Goal: Obtain resource: Obtain resource

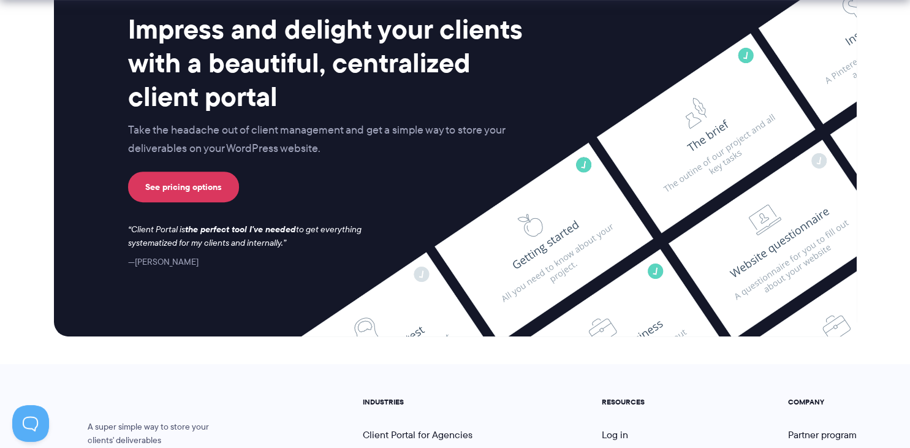
scroll to position [5175, 0]
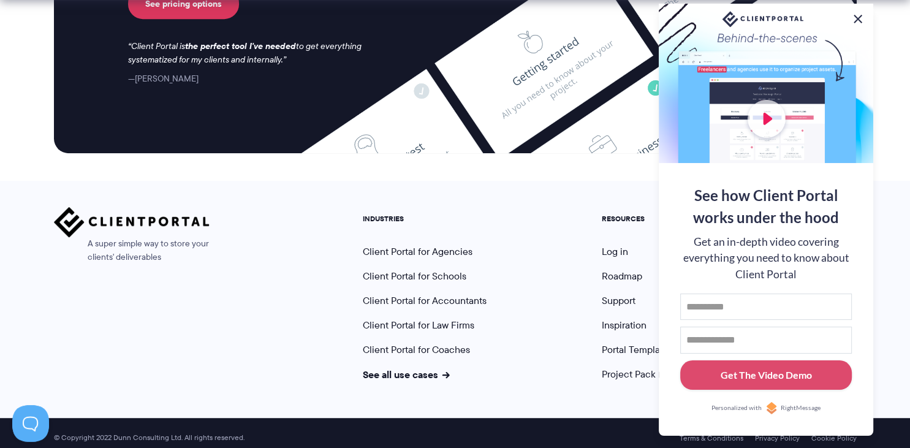
click at [854, 15] on button at bounding box center [858, 19] width 15 height 15
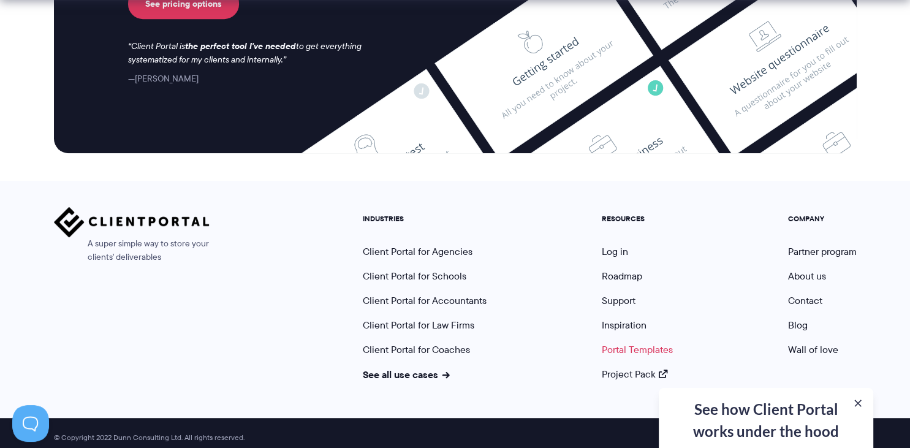
click at [646, 343] on link "Portal Templates" at bounding box center [637, 350] width 71 height 14
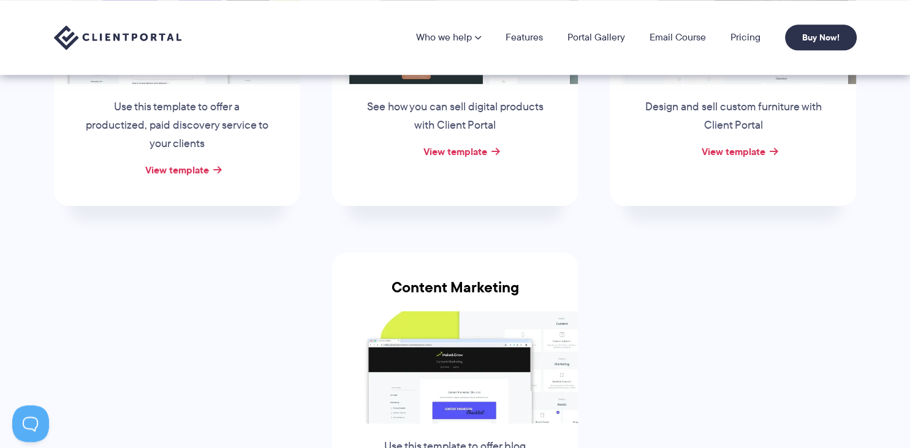
scroll to position [349, 0]
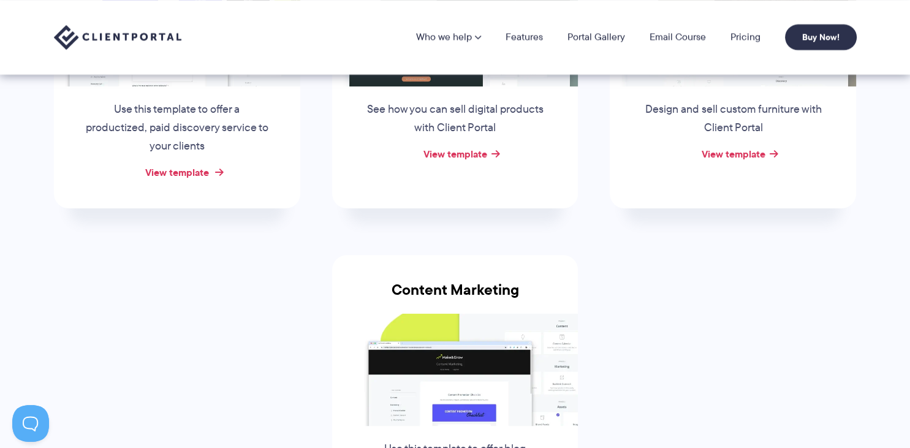
click at [188, 178] on link "View template" at bounding box center [177, 172] width 64 height 15
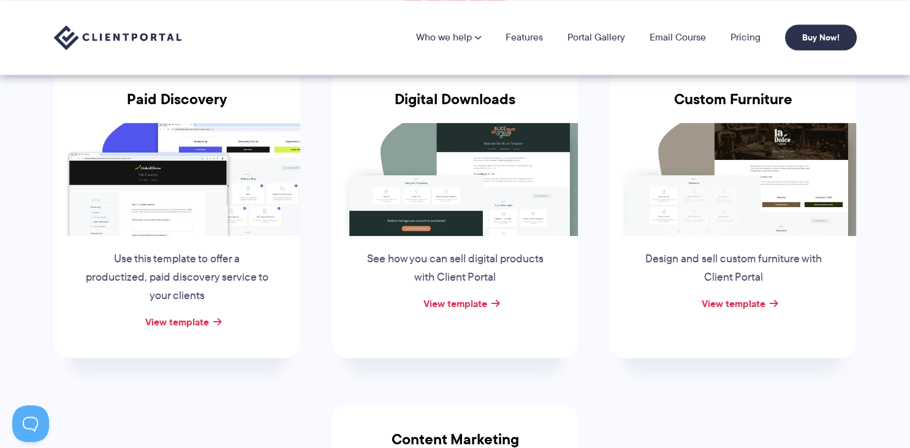
scroll to position [198, 0]
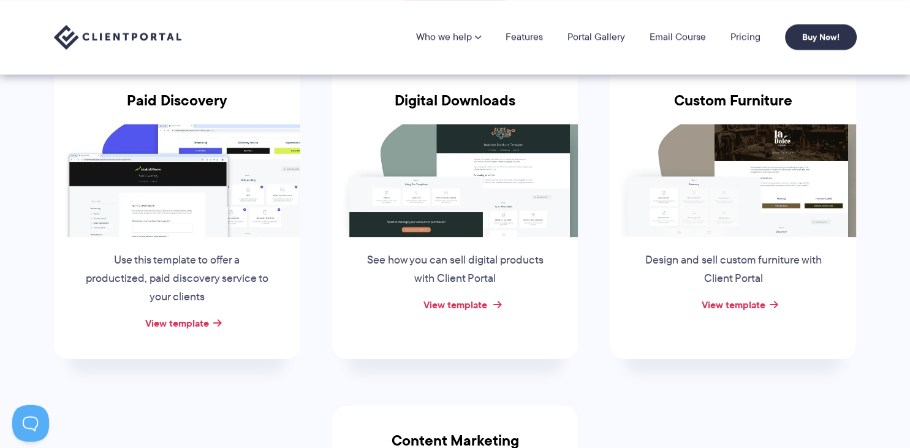
click at [456, 305] on link "View template" at bounding box center [455, 304] width 64 height 15
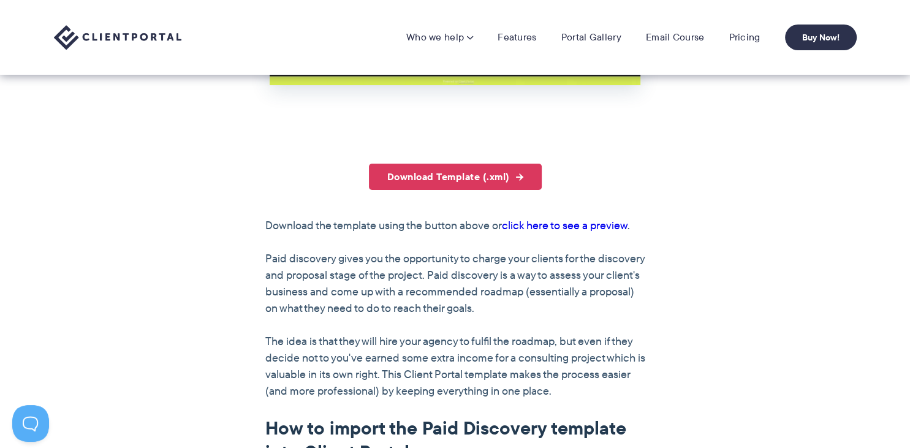
scroll to position [681, 0]
click at [467, 173] on link "Download Template (.xml)" at bounding box center [455, 177] width 173 height 26
click at [579, 222] on link "click here to see a preview" at bounding box center [565, 226] width 126 height 16
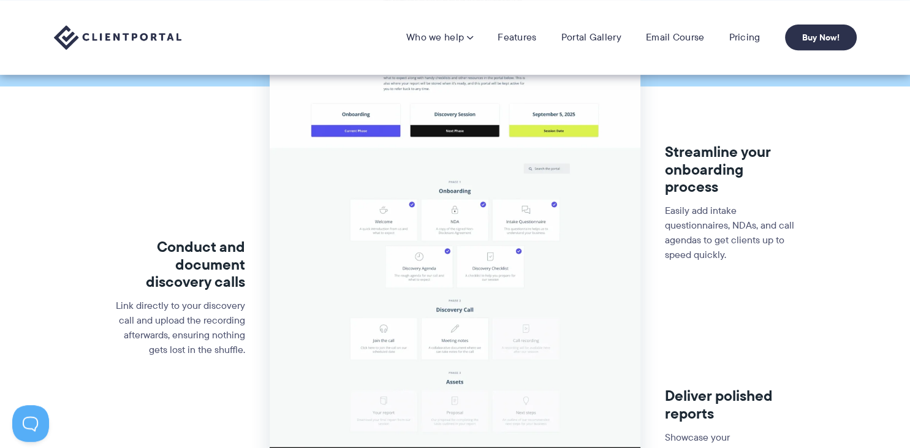
scroll to position [0, 0]
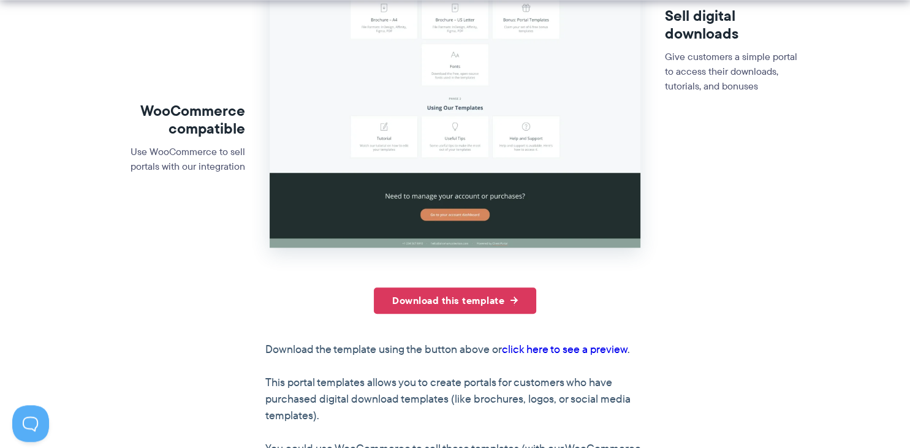
scroll to position [388, 0]
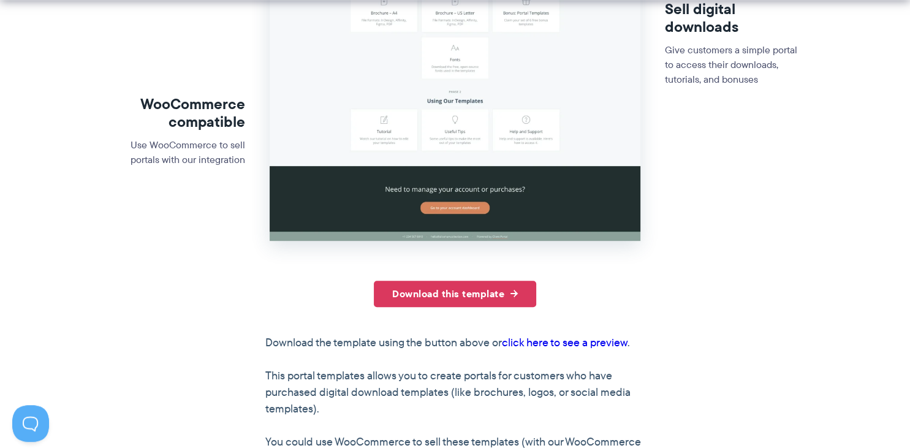
click at [586, 344] on link "click here to see a preview" at bounding box center [565, 343] width 126 height 16
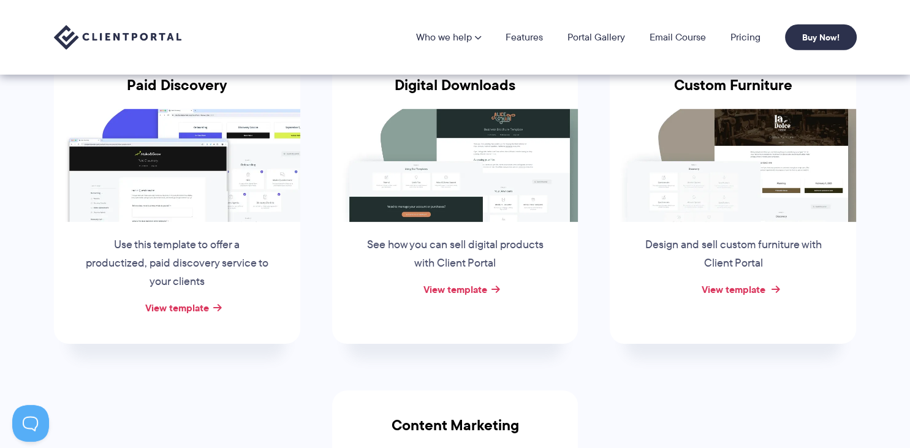
scroll to position [211, 0]
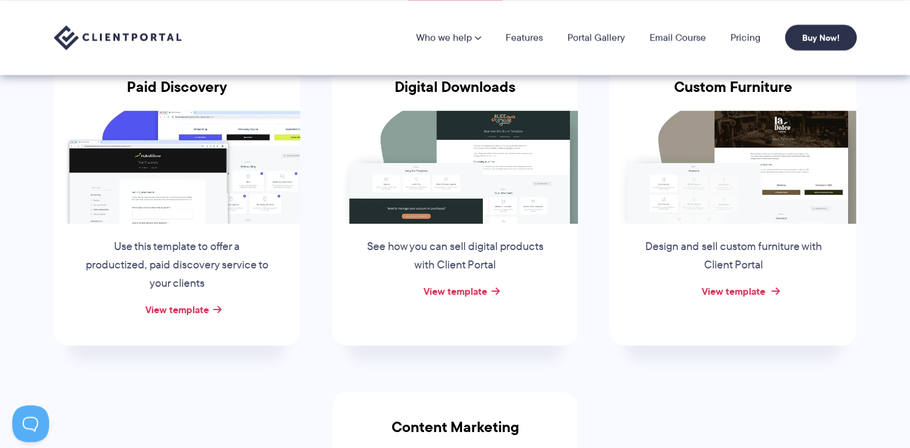
click at [723, 287] on link "View template" at bounding box center [733, 291] width 64 height 15
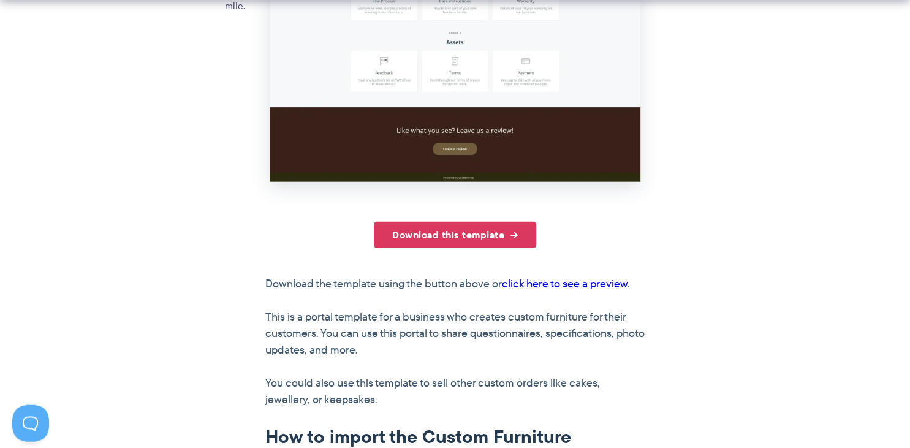
scroll to position [582, 0]
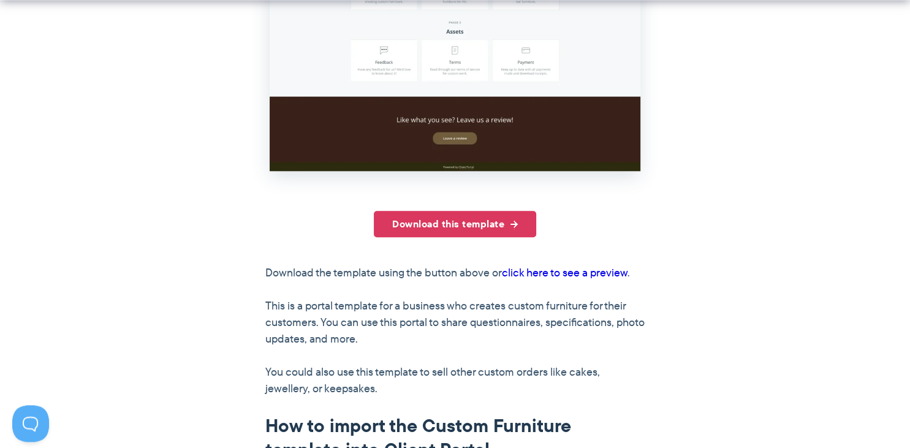
click at [567, 268] on link "click here to see a preview" at bounding box center [565, 273] width 126 height 16
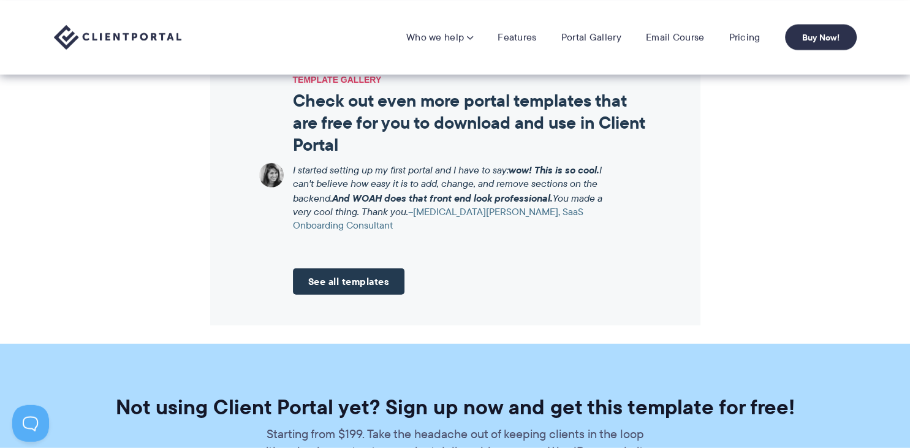
scroll to position [1428, 0]
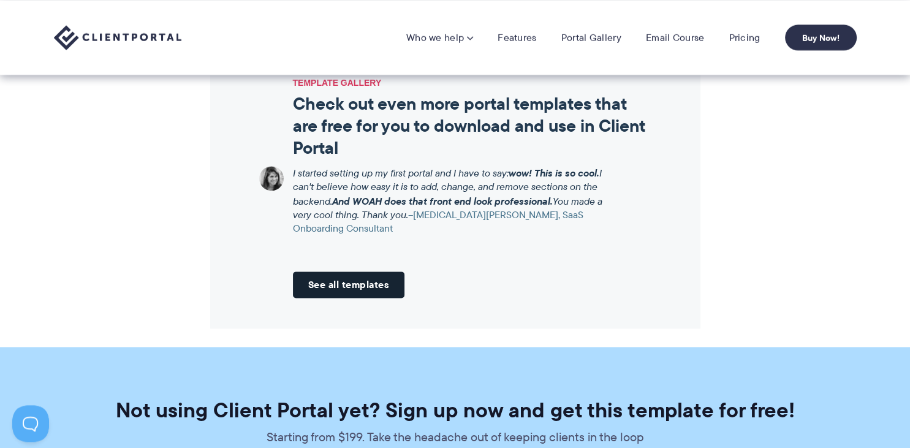
click at [356, 292] on link "See all templates" at bounding box center [349, 284] width 112 height 26
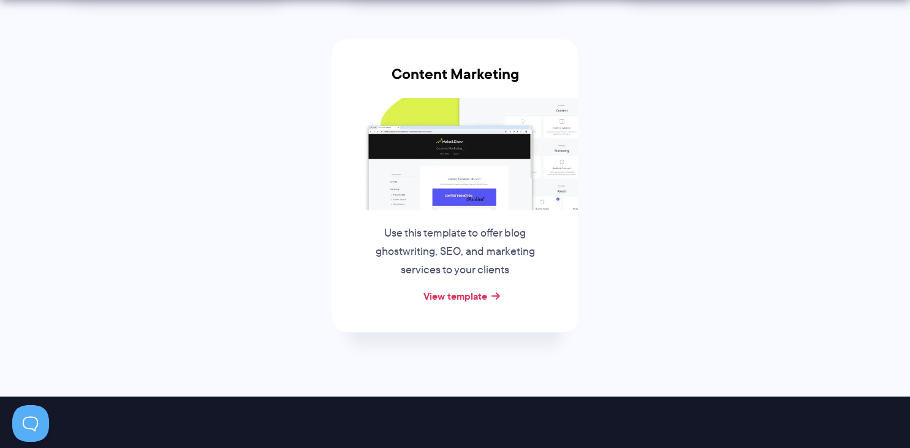
scroll to position [567, 0]
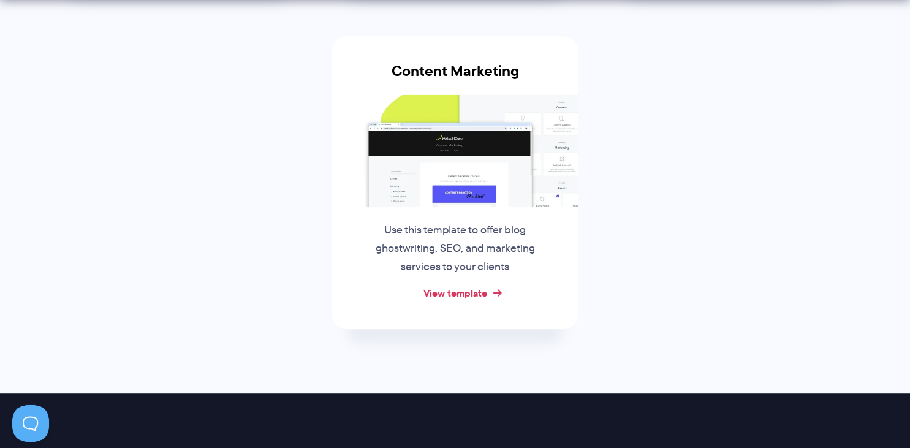
click at [447, 290] on link "View template" at bounding box center [455, 293] width 64 height 15
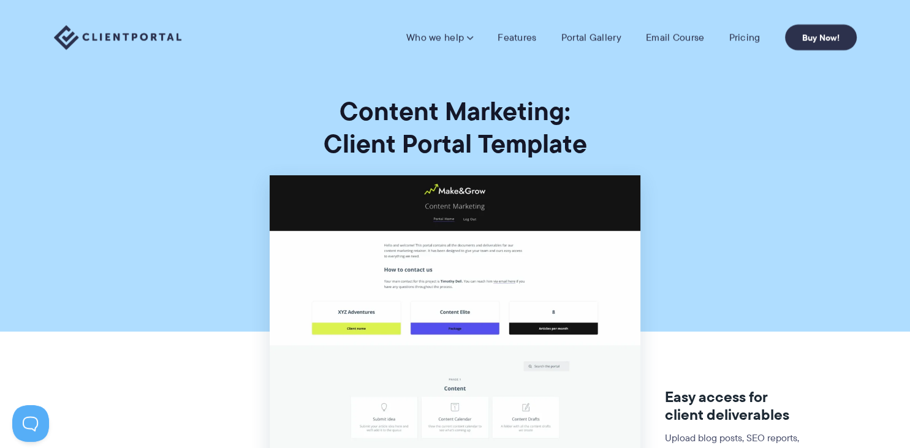
click at [104, 34] on img at bounding box center [117, 37] width 127 height 25
